Goal: Task Accomplishment & Management: Complete application form

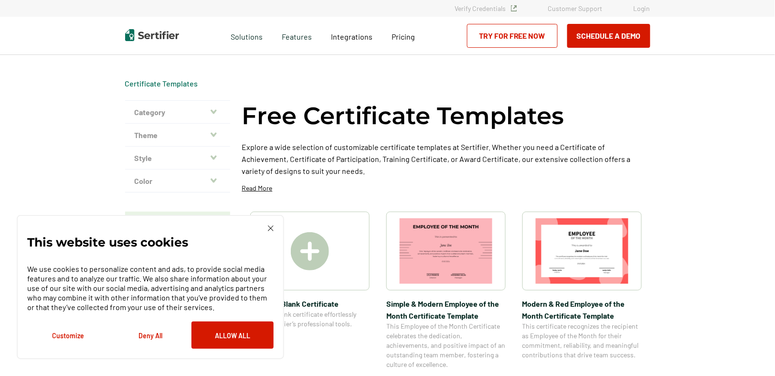
click at [509, 41] on link "Try for Free Now" at bounding box center [512, 36] width 91 height 24
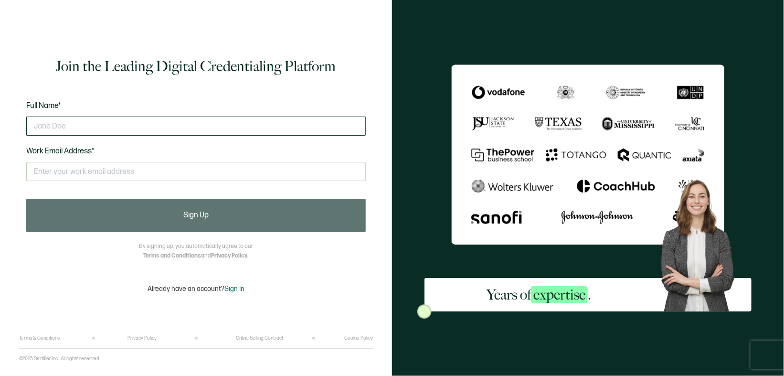
click at [232, 126] on input "text" at bounding box center [196, 126] width 340 height 19
click at [231, 130] on input "text" at bounding box center [196, 126] width 340 height 19
type input "Seth Jacob Ramirez"
type input "txbloodmoney2024@gmail.com"
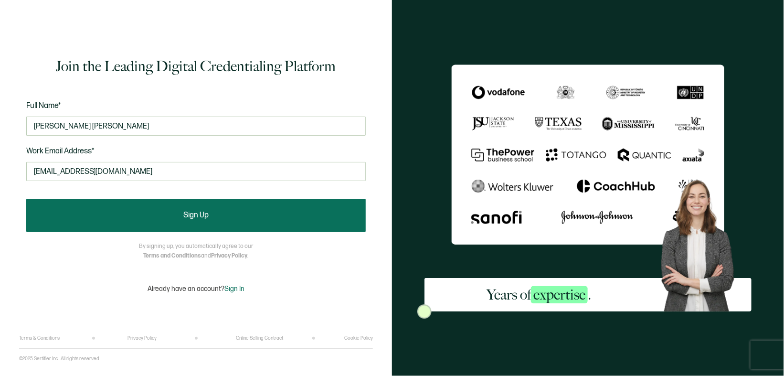
click at [192, 221] on button "Sign Up" at bounding box center [196, 215] width 340 height 33
